Goal: Find contact information: Find contact information

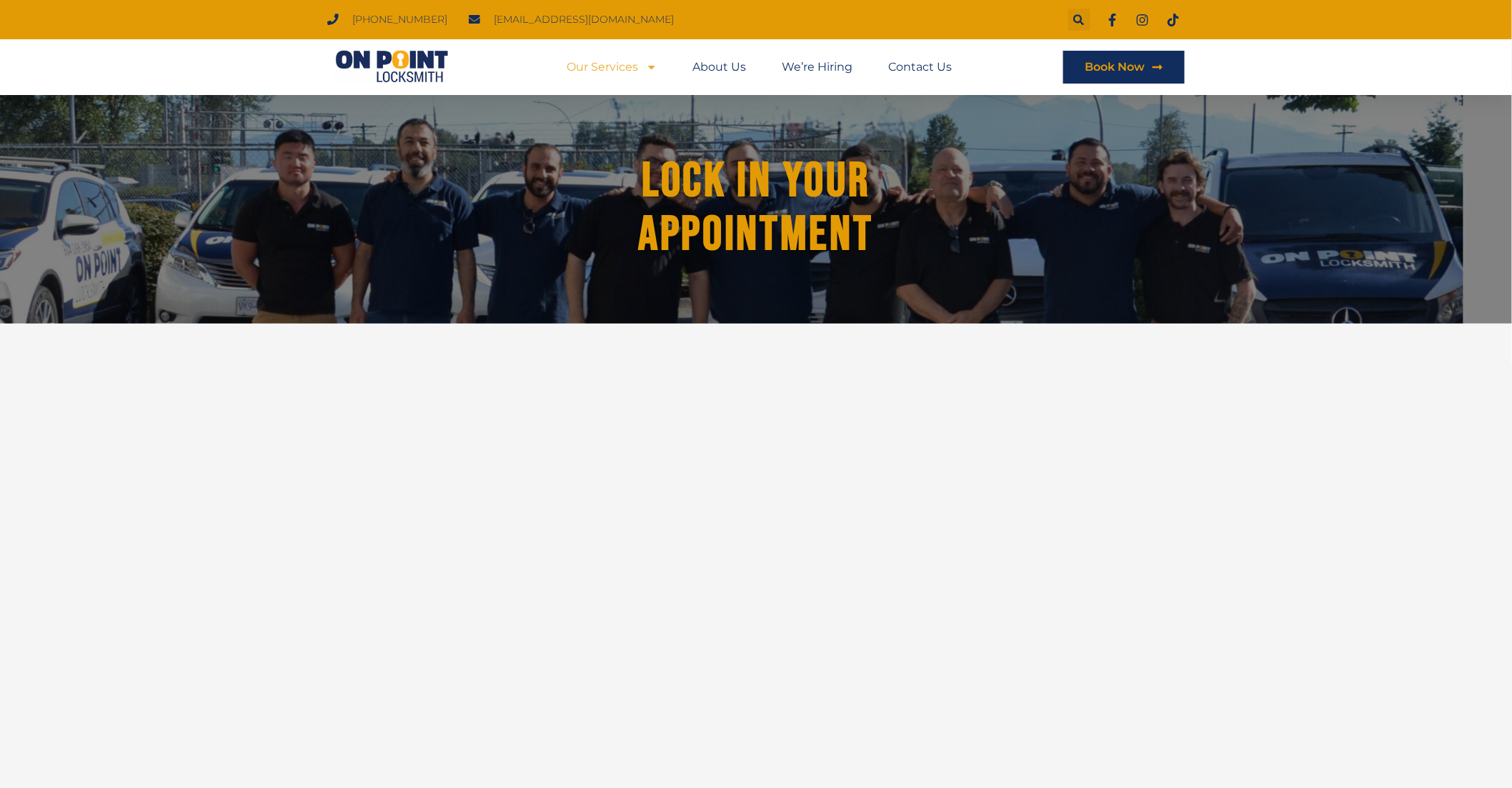
click at [647, 60] on span "Menu" at bounding box center [648, 67] width 19 height 25
click at [621, 80] on link "Our Services" at bounding box center [612, 67] width 90 height 33
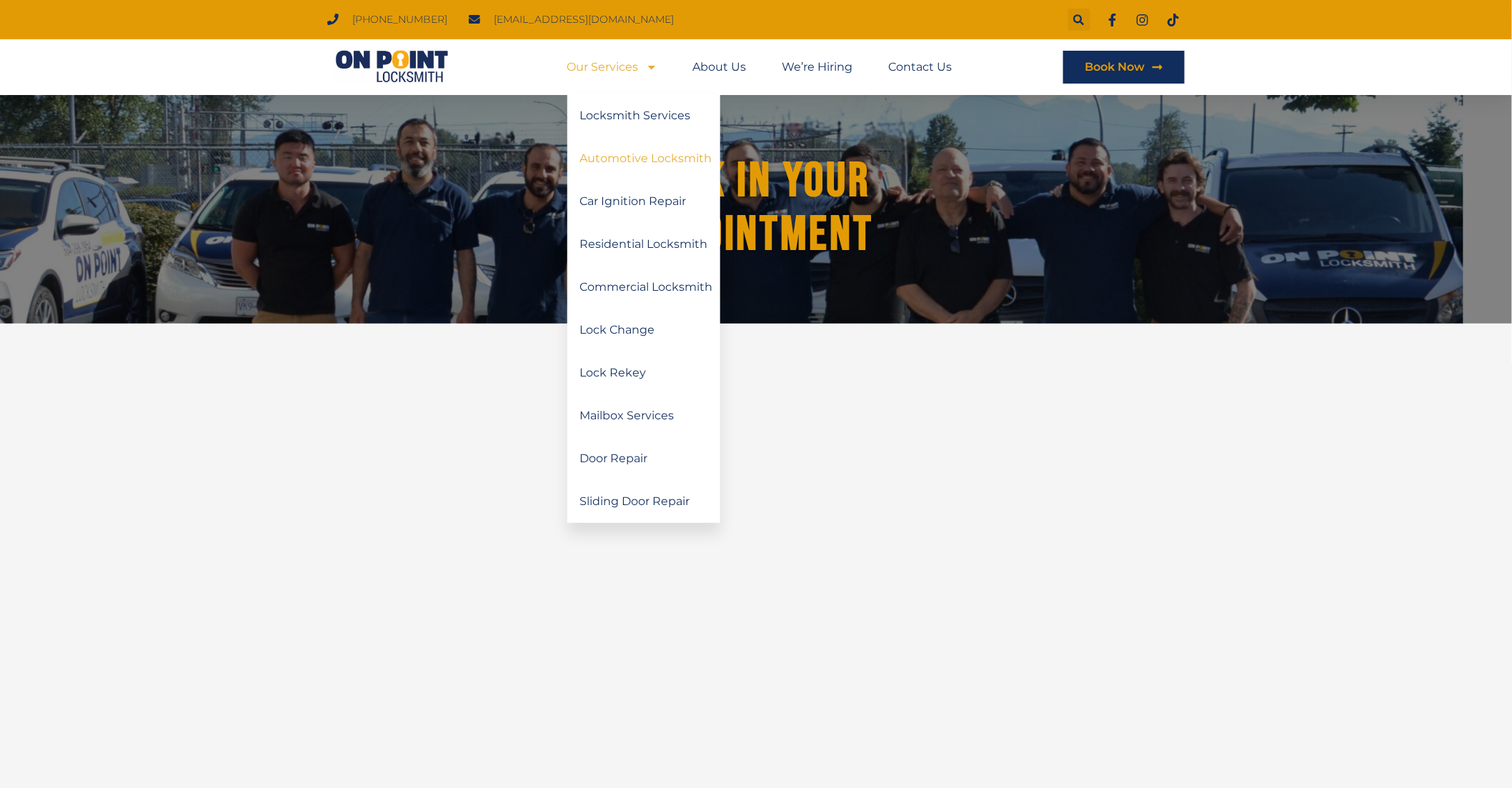
click at [654, 161] on link "Automotive Locksmith" at bounding box center [643, 158] width 153 height 43
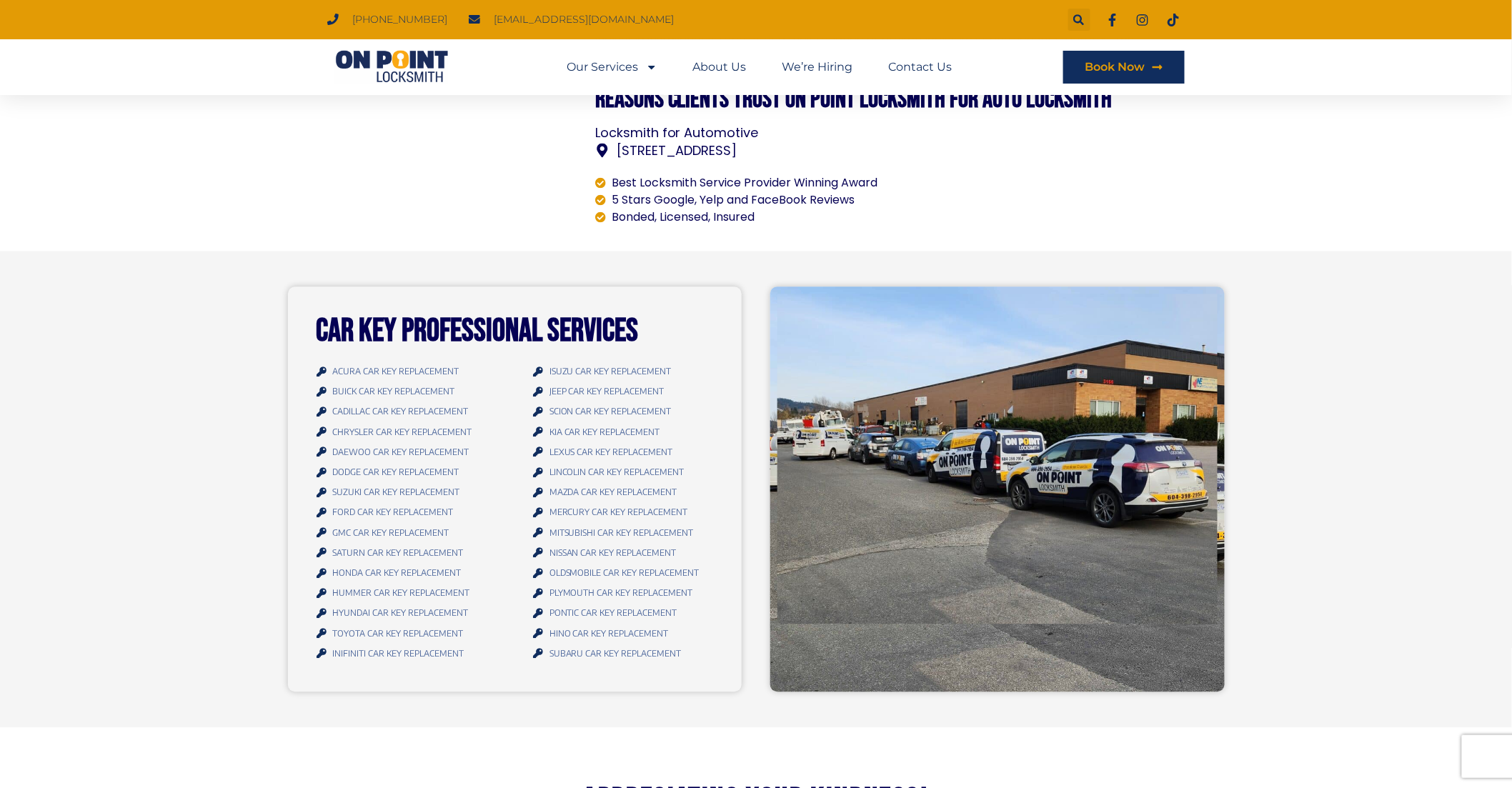
scroll to position [1165, 0]
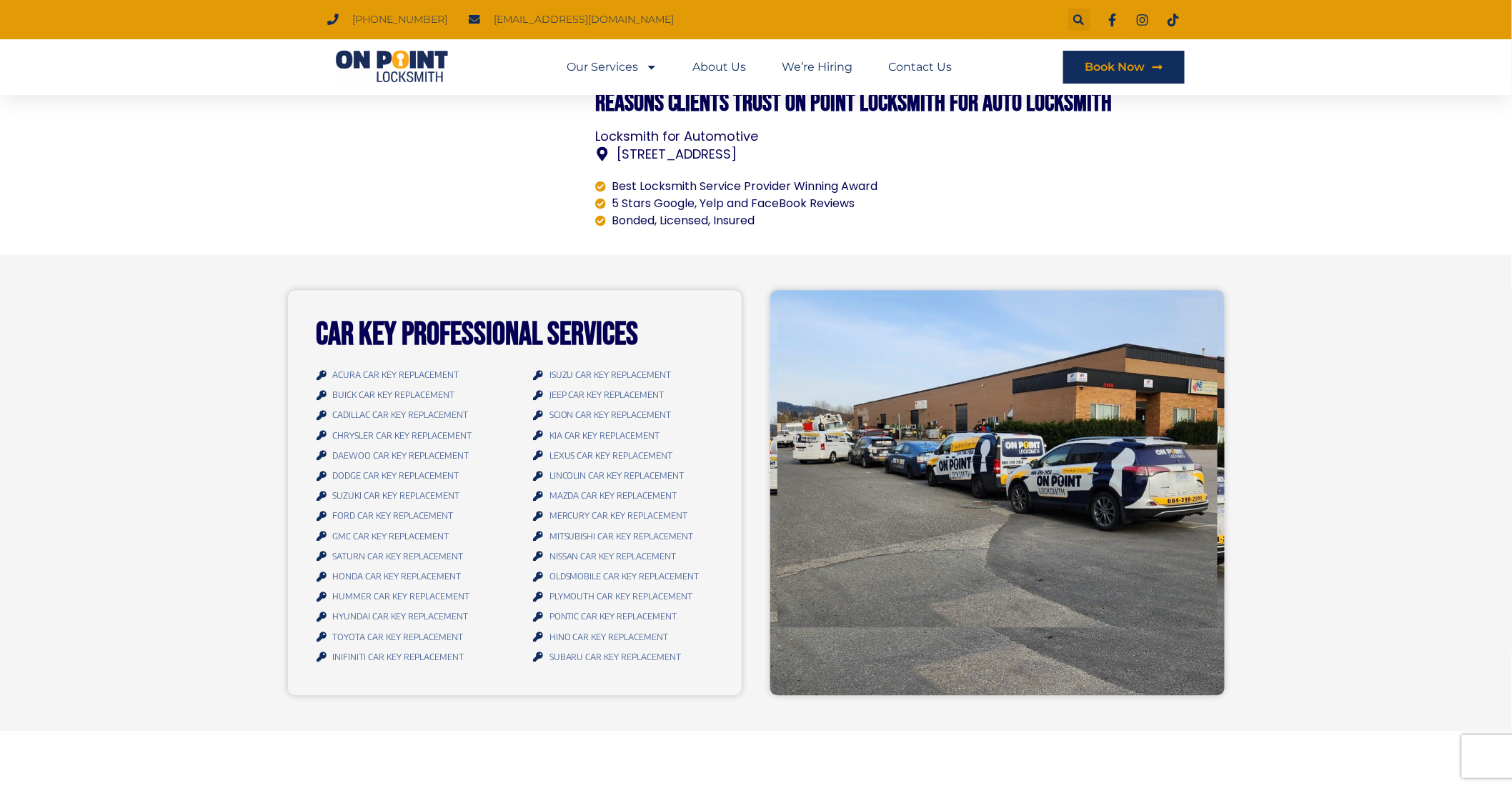
click at [929, 507] on img at bounding box center [997, 462] width 440 height 330
click at [737, 145] on span "[STREET_ADDRESS]" at bounding box center [675, 154] width 124 height 19
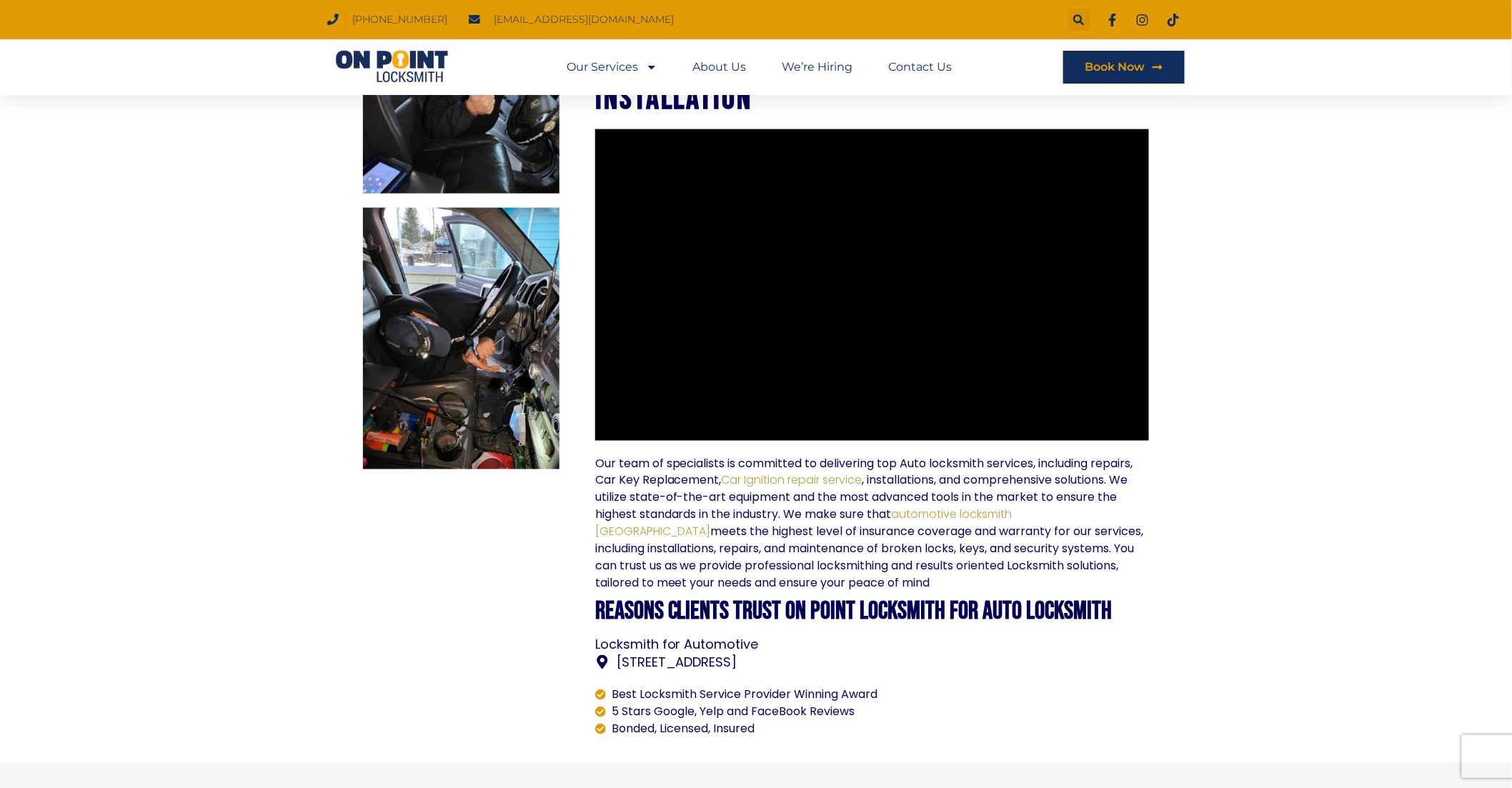
scroll to position [0, 0]
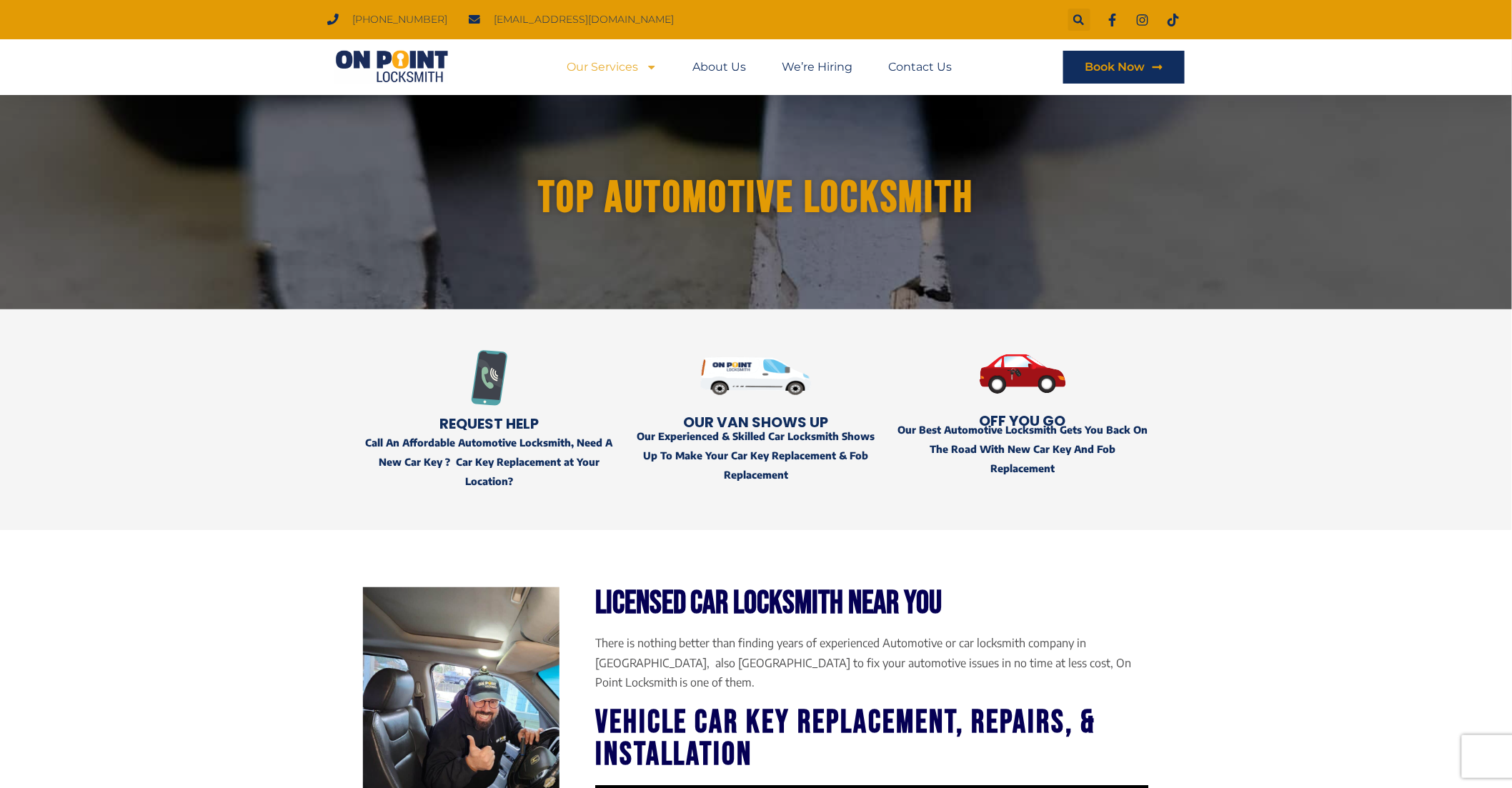
click at [624, 67] on link "Our Services" at bounding box center [612, 67] width 90 height 33
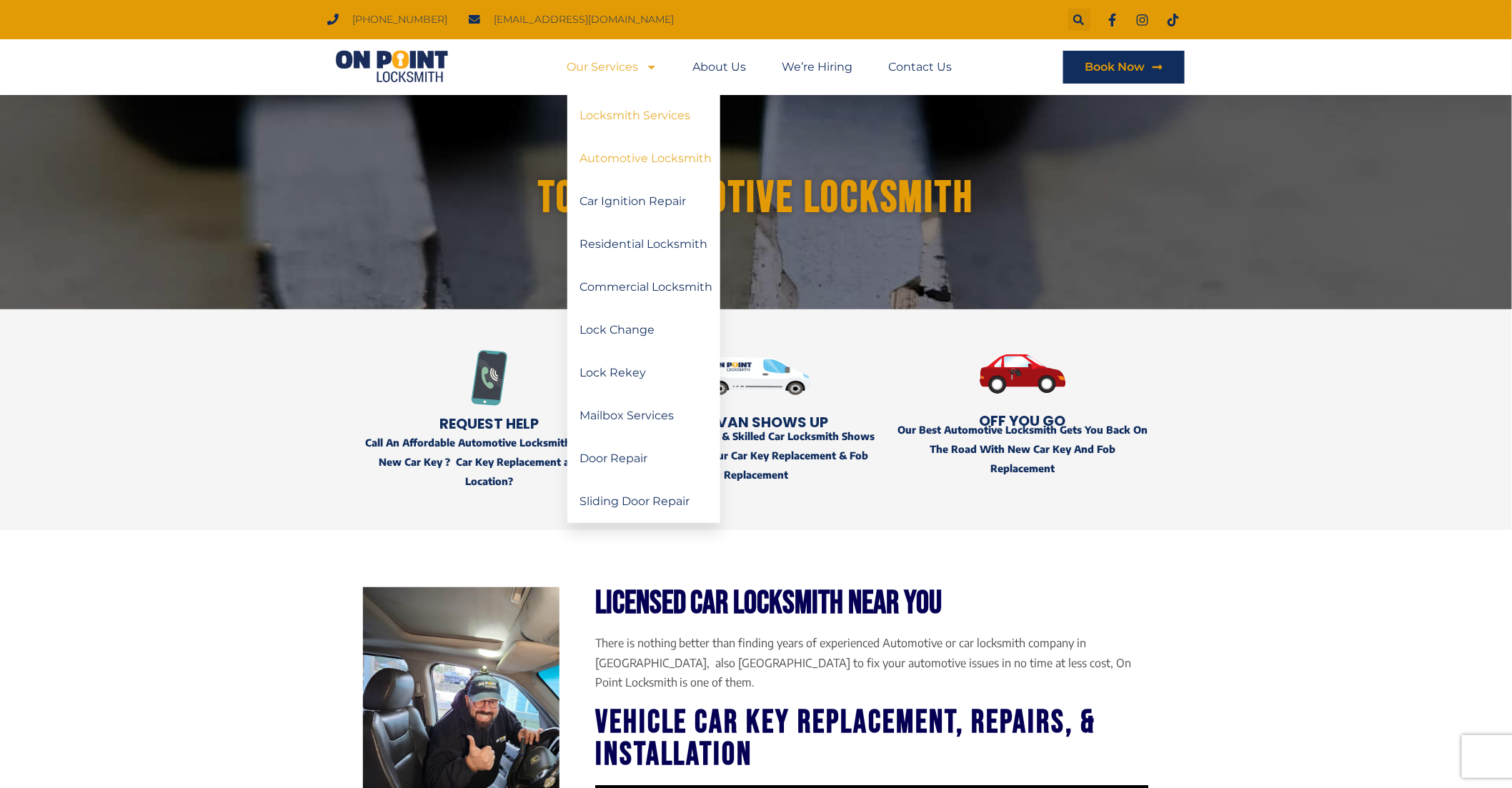
click at [649, 117] on link "Locksmith Services" at bounding box center [643, 115] width 153 height 43
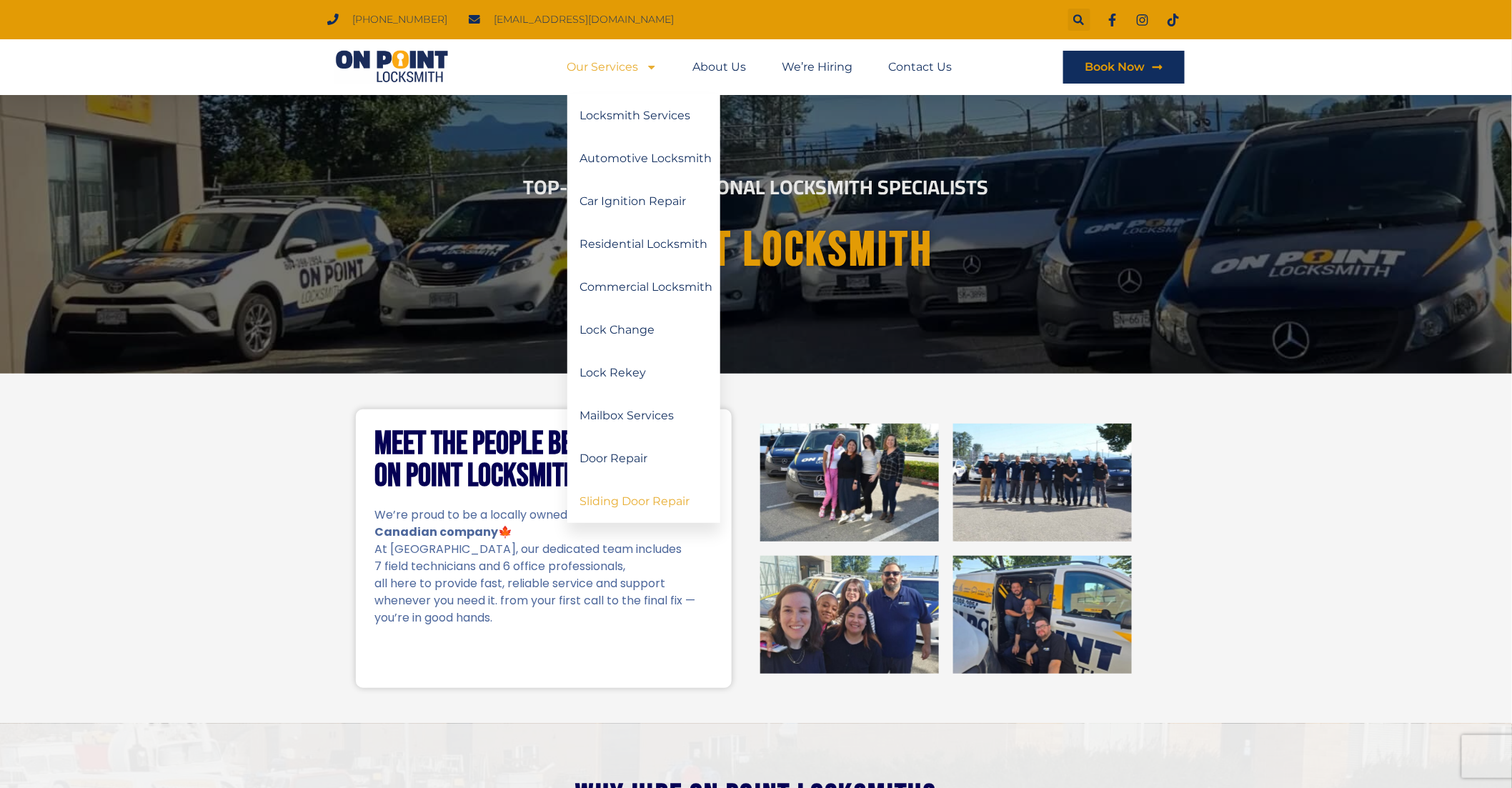
click at [652, 501] on link "Sliding Door Repair" at bounding box center [643, 501] width 153 height 43
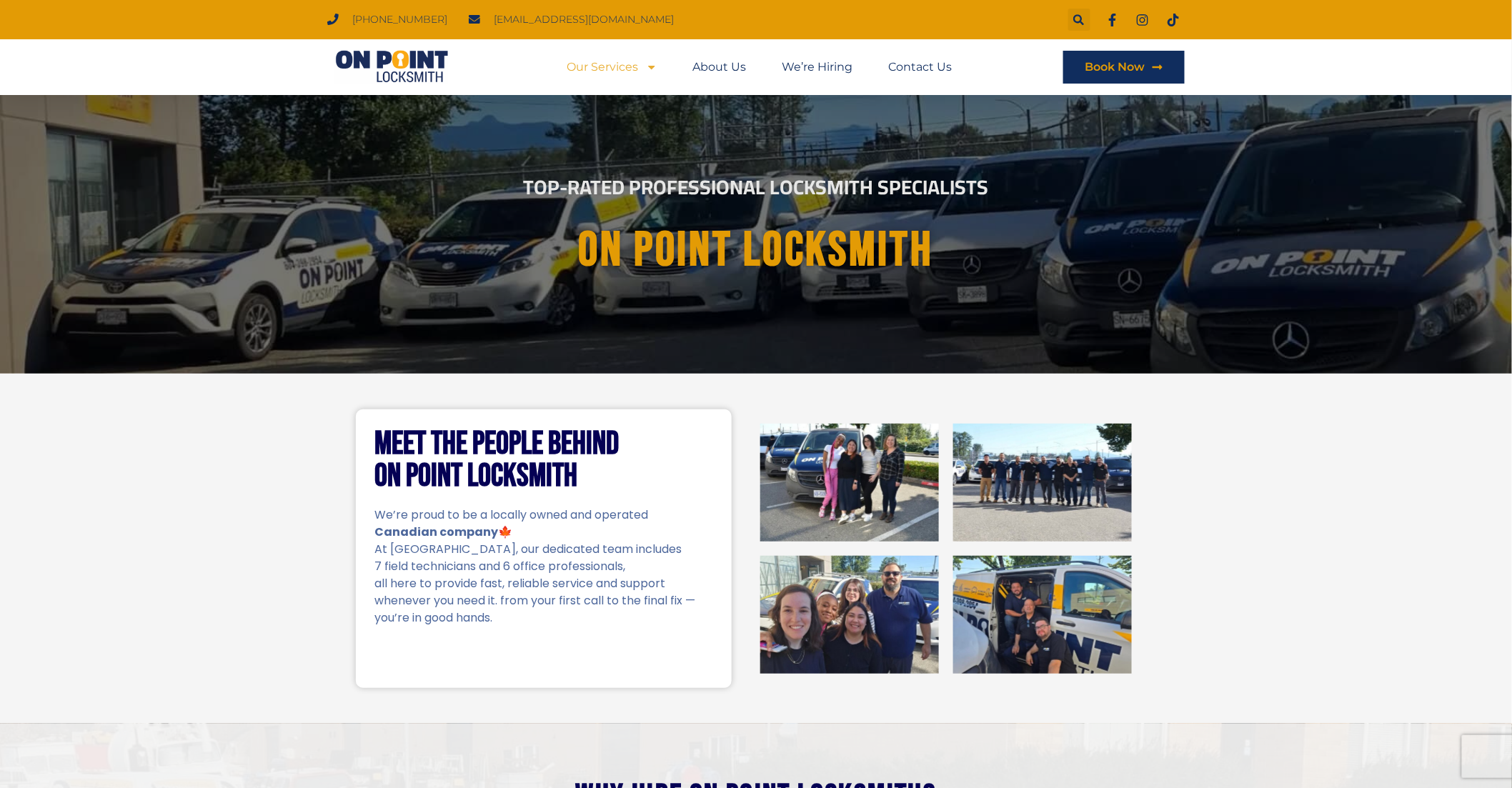
click at [594, 74] on link "Our Services" at bounding box center [612, 67] width 90 height 33
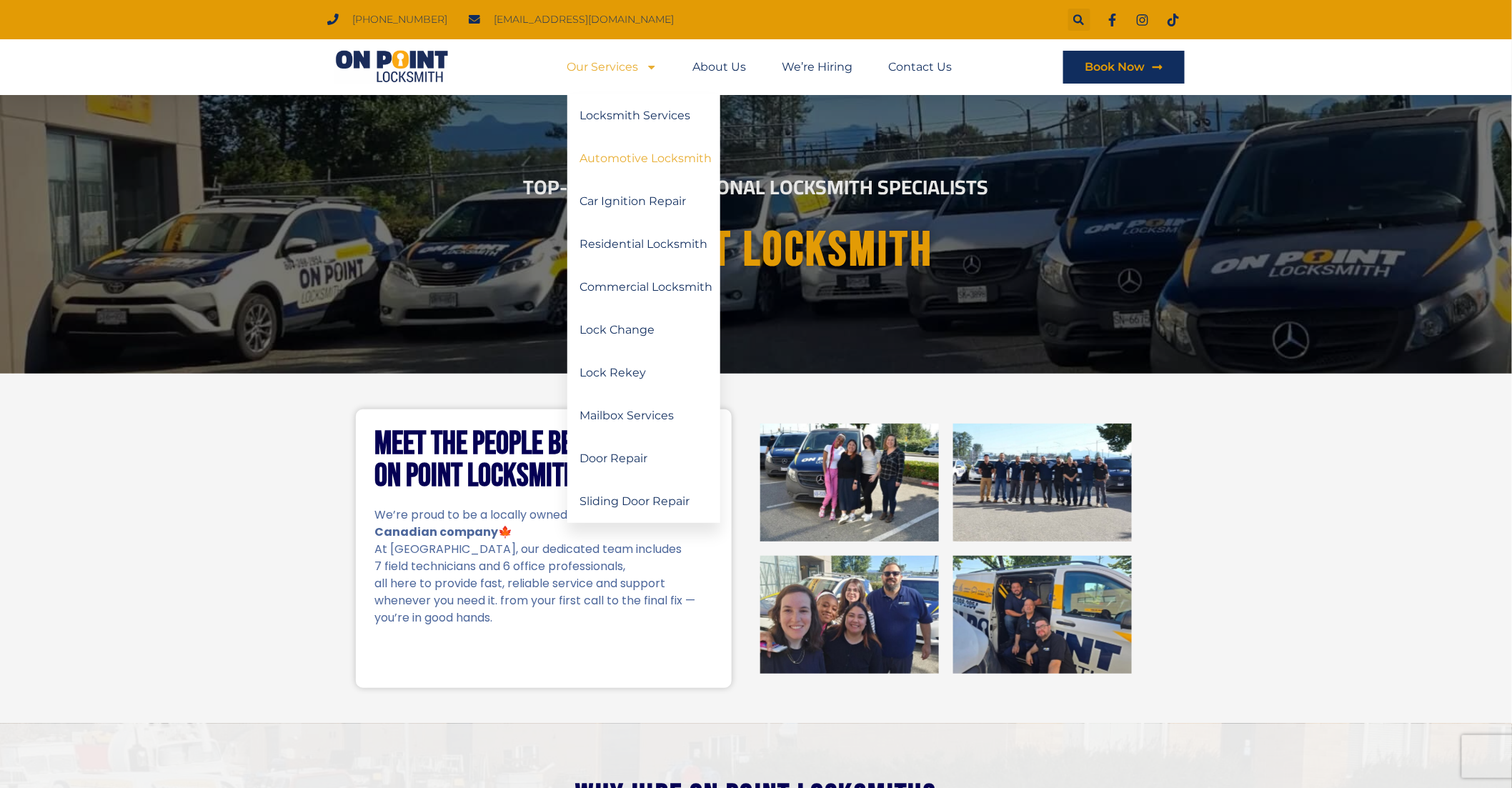
click at [659, 161] on link "Automotive Locksmith" at bounding box center [643, 158] width 153 height 43
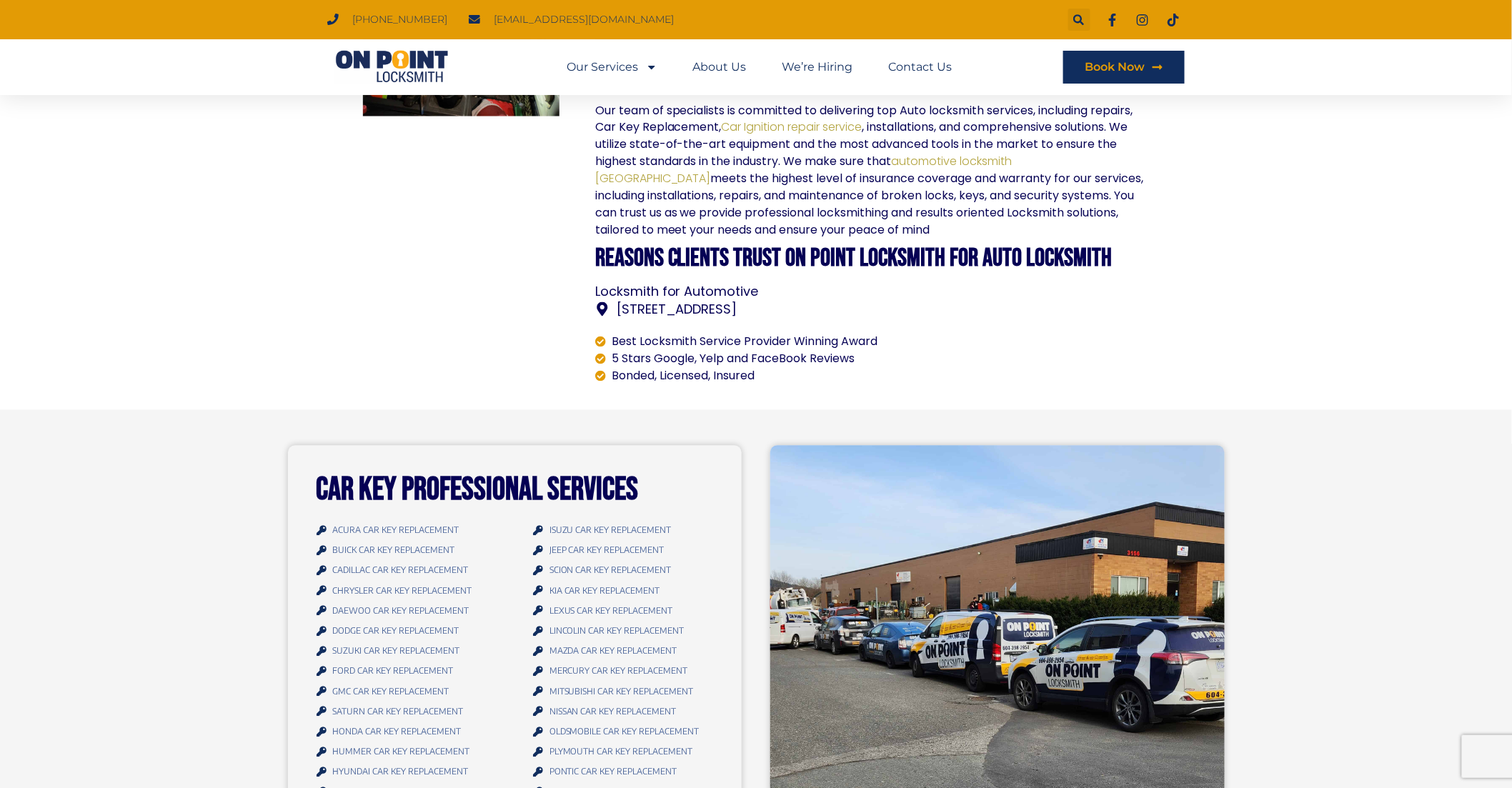
scroll to position [1091, 0]
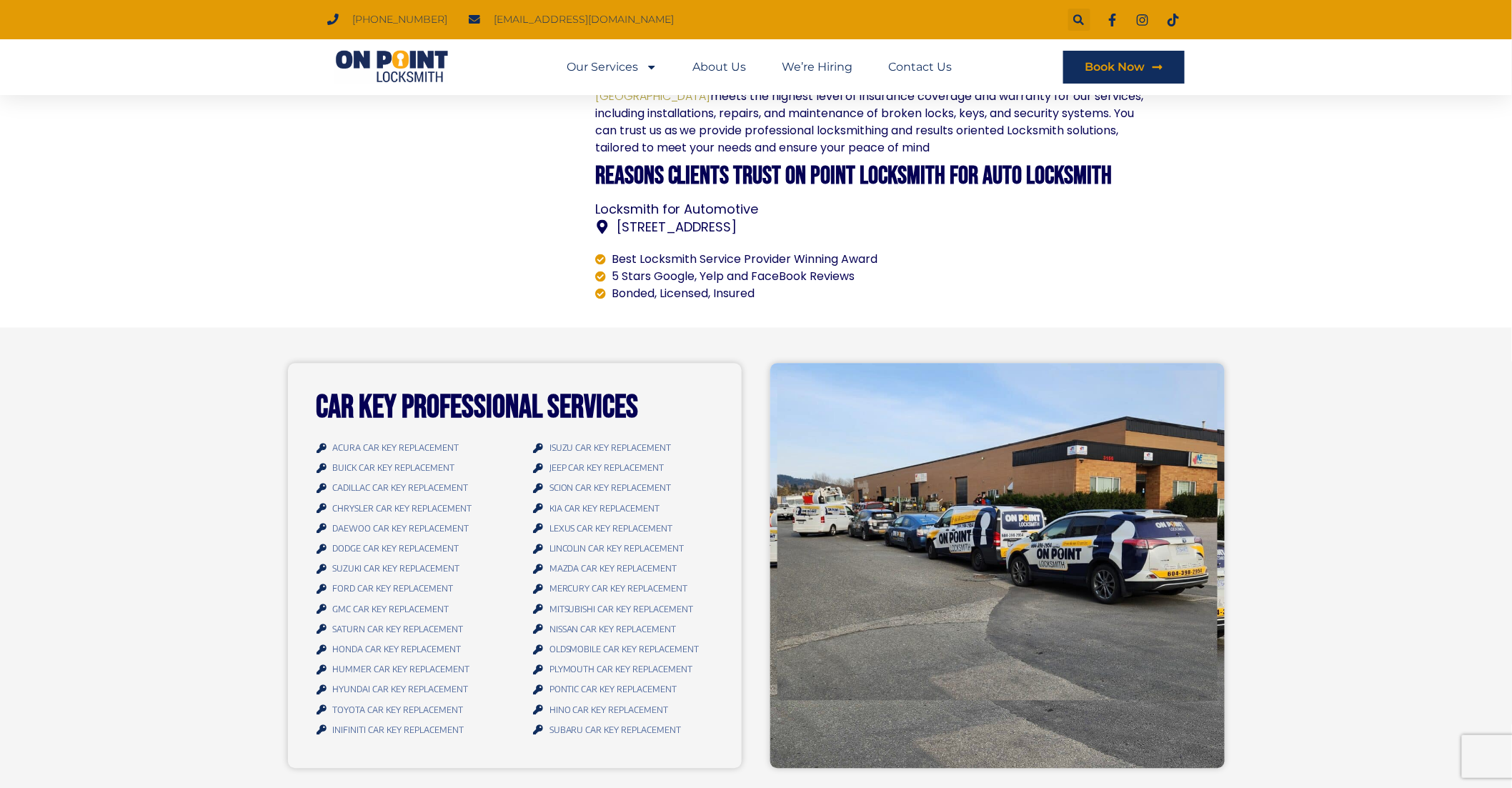
drag, startPoint x: 572, startPoint y: 204, endPoint x: 926, endPoint y: 205, distance: 354.0
click at [959, 218] on link "[STREET_ADDRESS]" at bounding box center [872, 227] width 554 height 19
click at [969, 286] on li "Bonded, Licensed, Insured" at bounding box center [872, 295] width 554 height 17
drag, startPoint x: 1082, startPoint y: 229, endPoint x: 617, endPoint y: 211, distance: 465.3
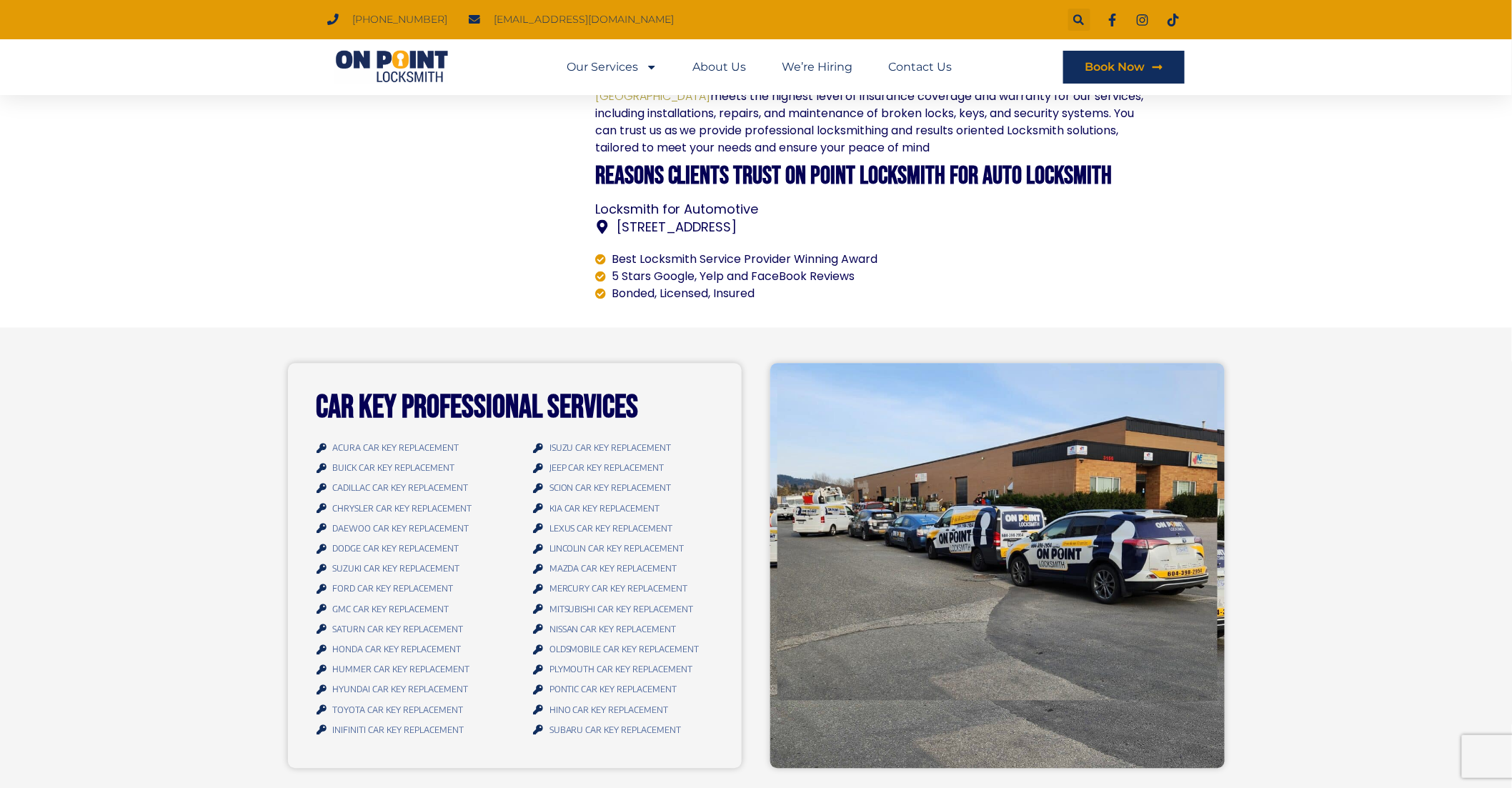
copy div "[STREET_ADDRESS]"
click at [422, 580] on span "FORD CAR KEY REPLACEMENT​" at bounding box center [390, 589] width 124 height 19
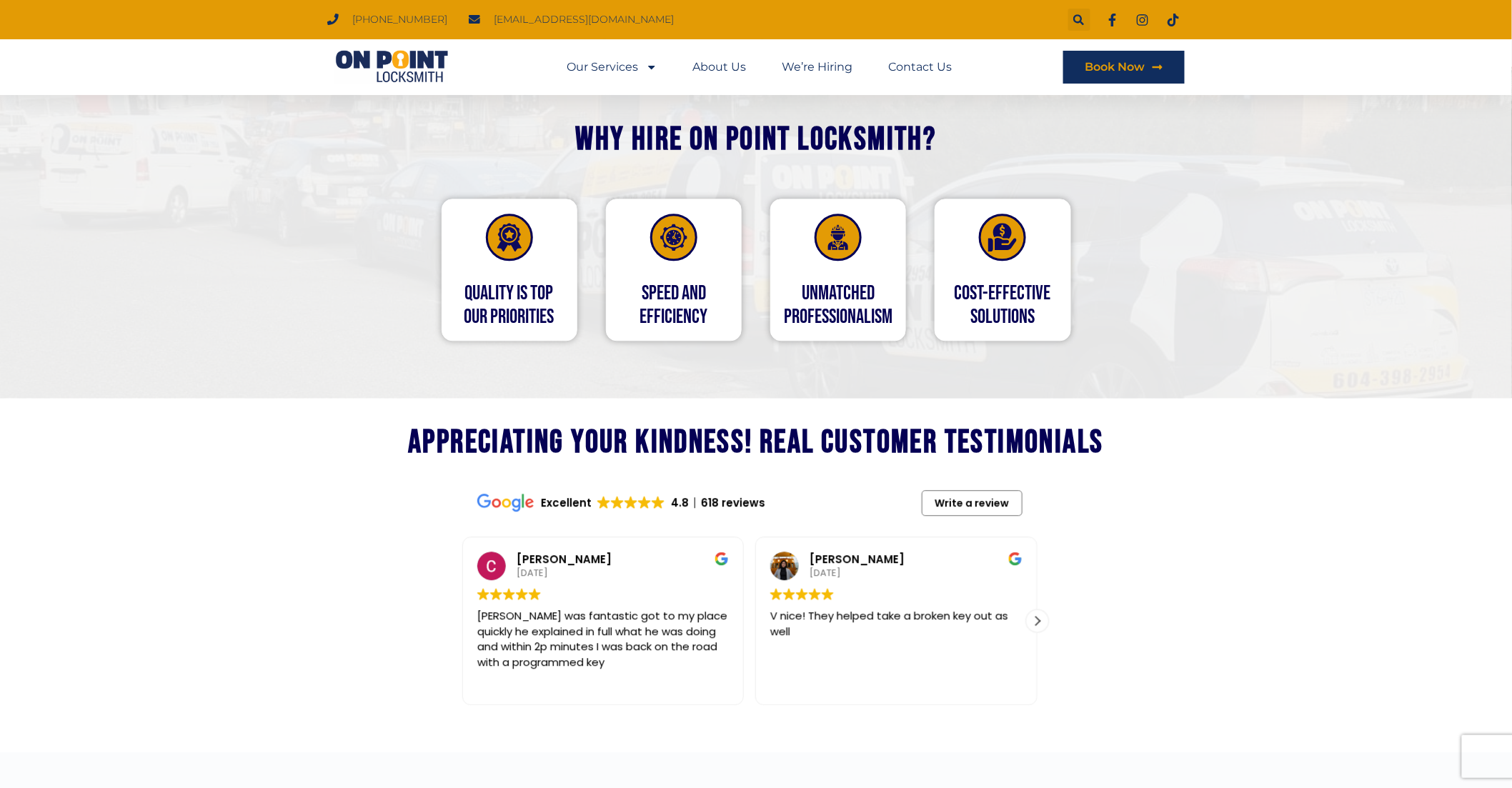
scroll to position [1265, 0]
